Goal: Information Seeking & Learning: Learn about a topic

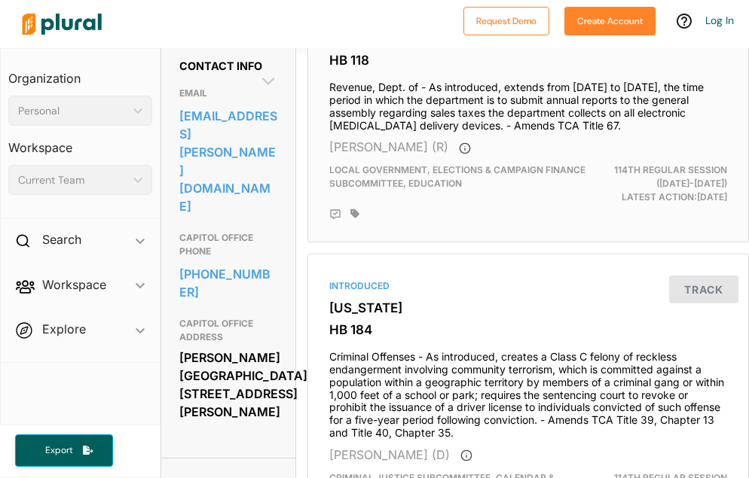
scroll to position [527, 0]
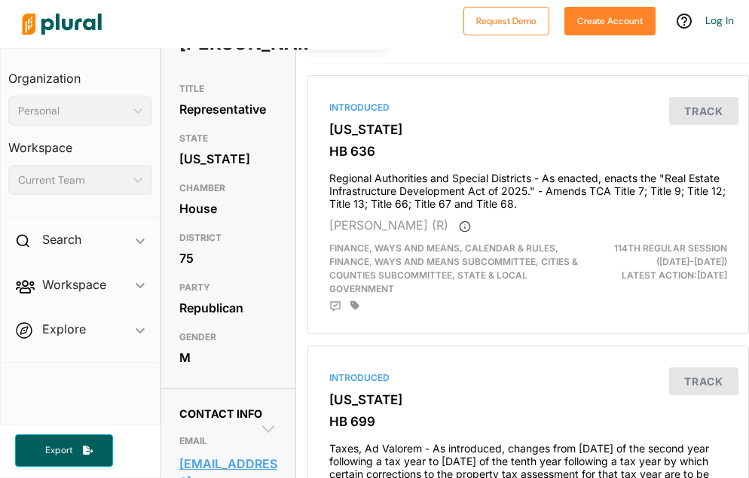
scroll to position [226, 0]
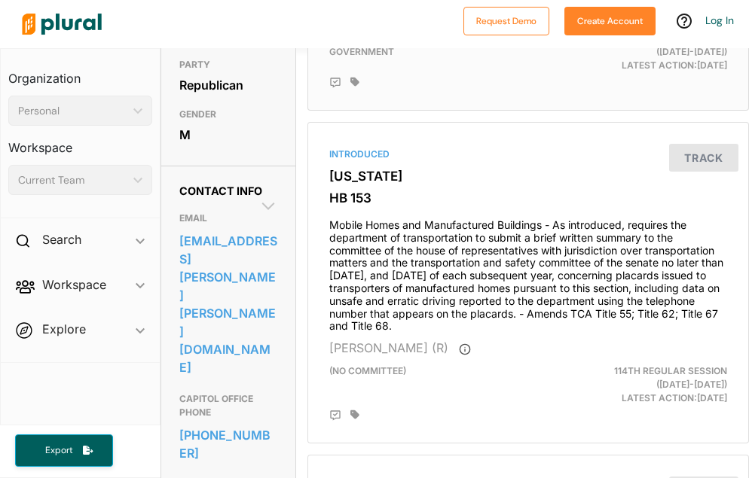
scroll to position [377, 0]
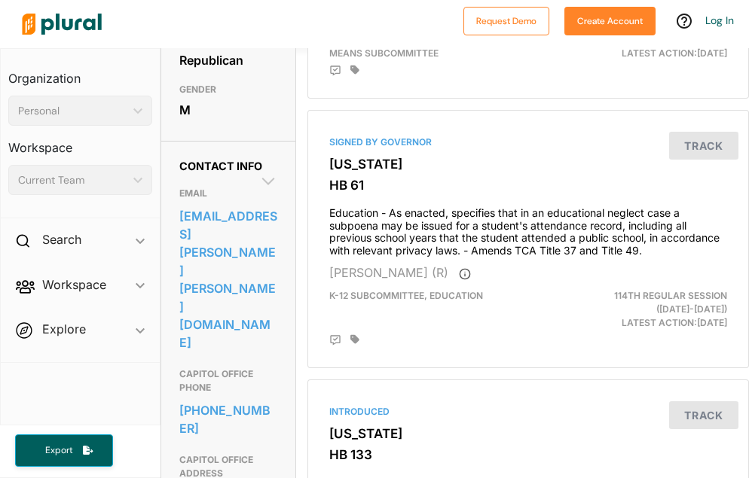
scroll to position [452, 0]
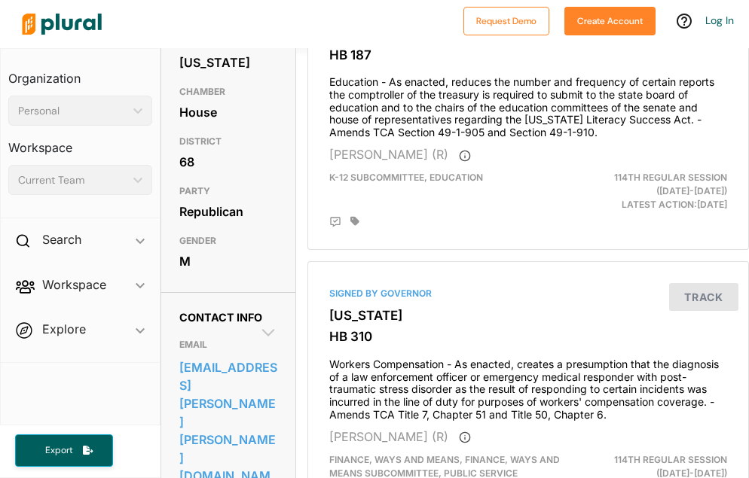
scroll to position [452, 0]
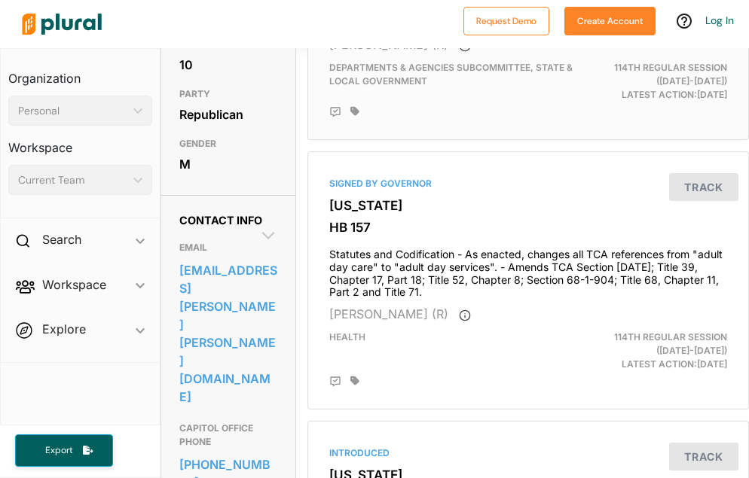
scroll to position [377, 0]
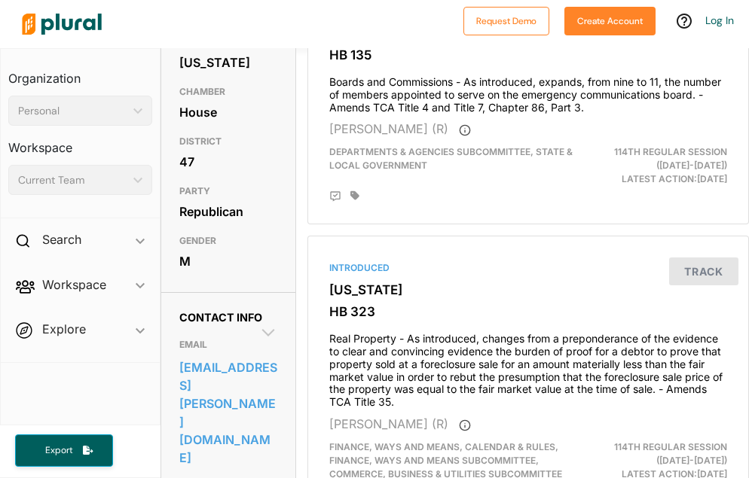
scroll to position [377, 0]
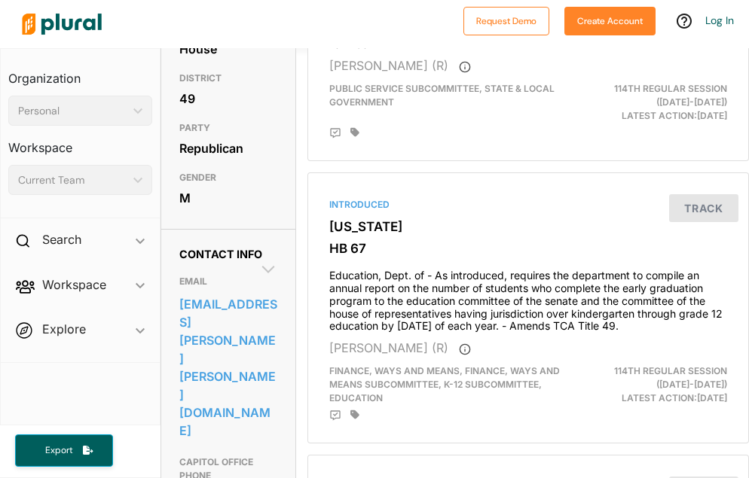
scroll to position [375, 0]
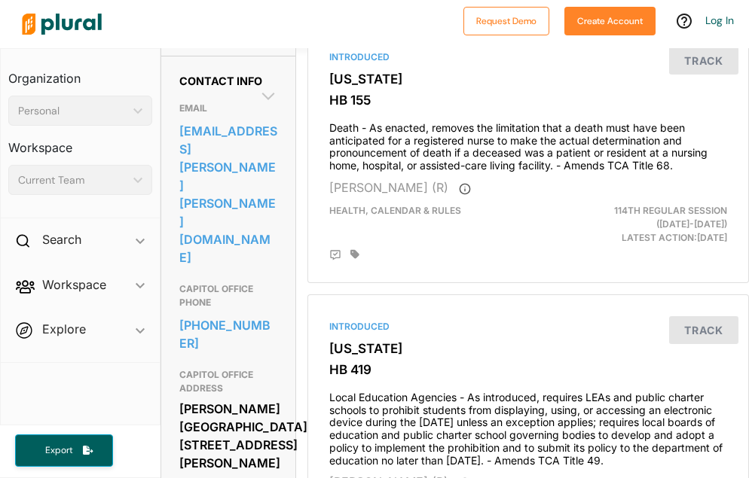
scroll to position [452, 0]
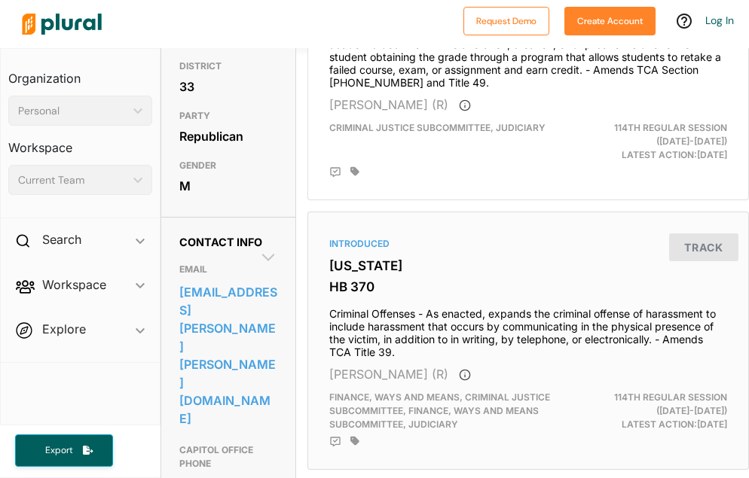
scroll to position [452, 0]
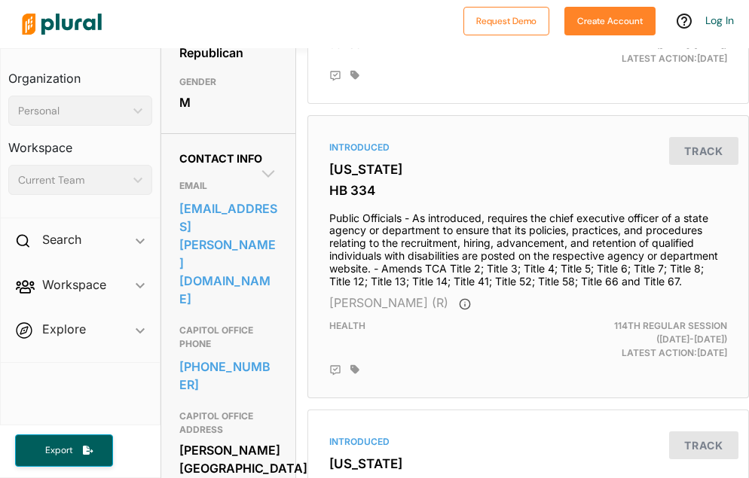
scroll to position [452, 0]
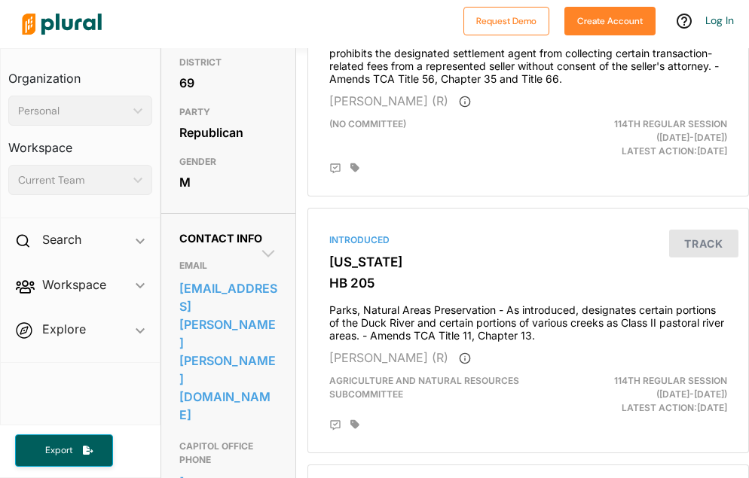
scroll to position [377, 0]
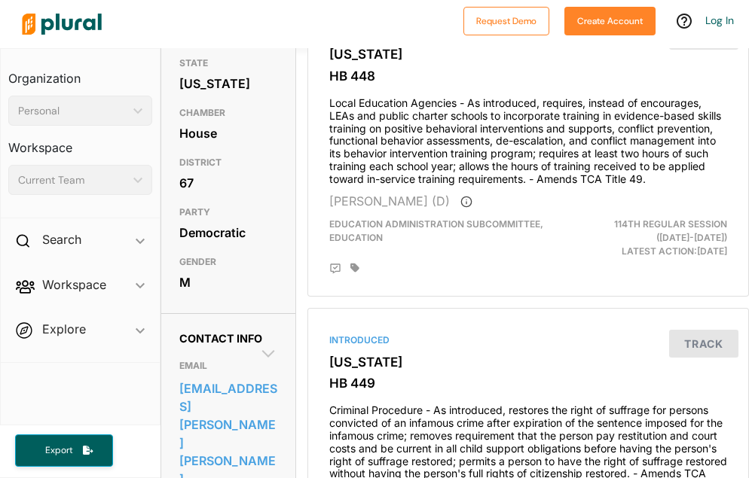
scroll to position [301, 0]
